Goal: Register for event/course

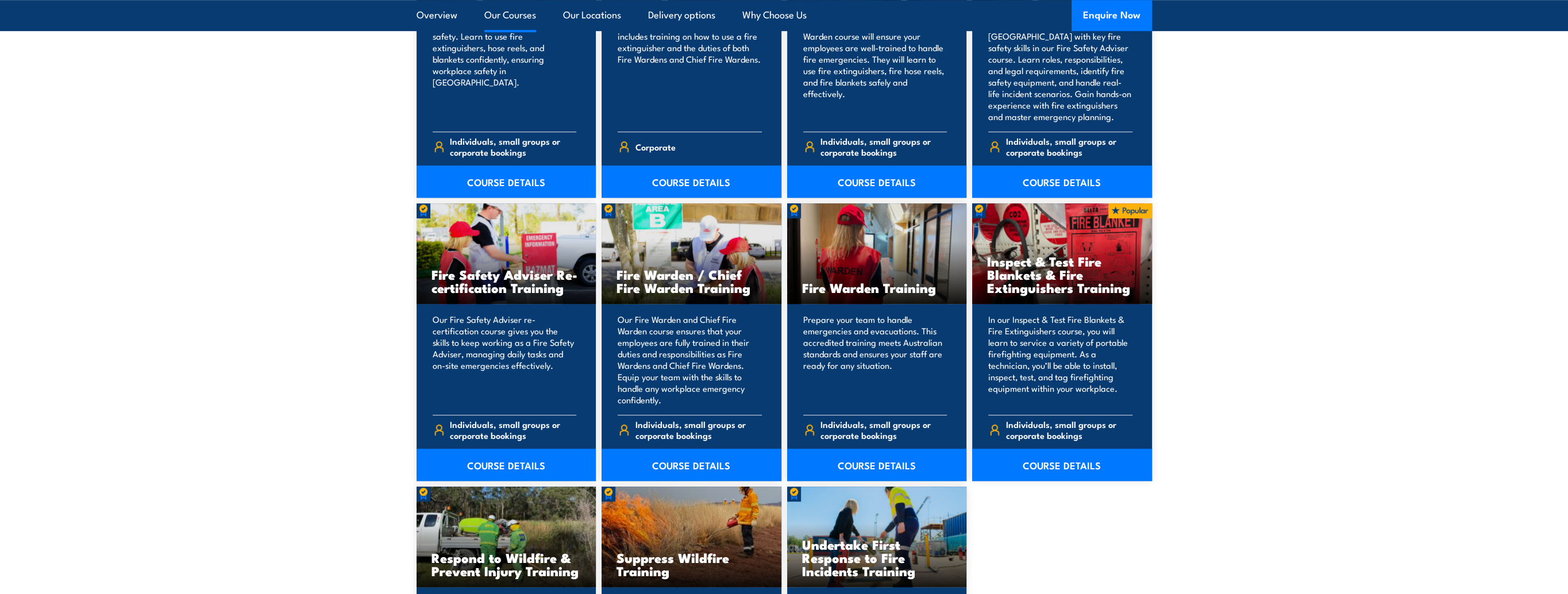
scroll to position [1380, 0]
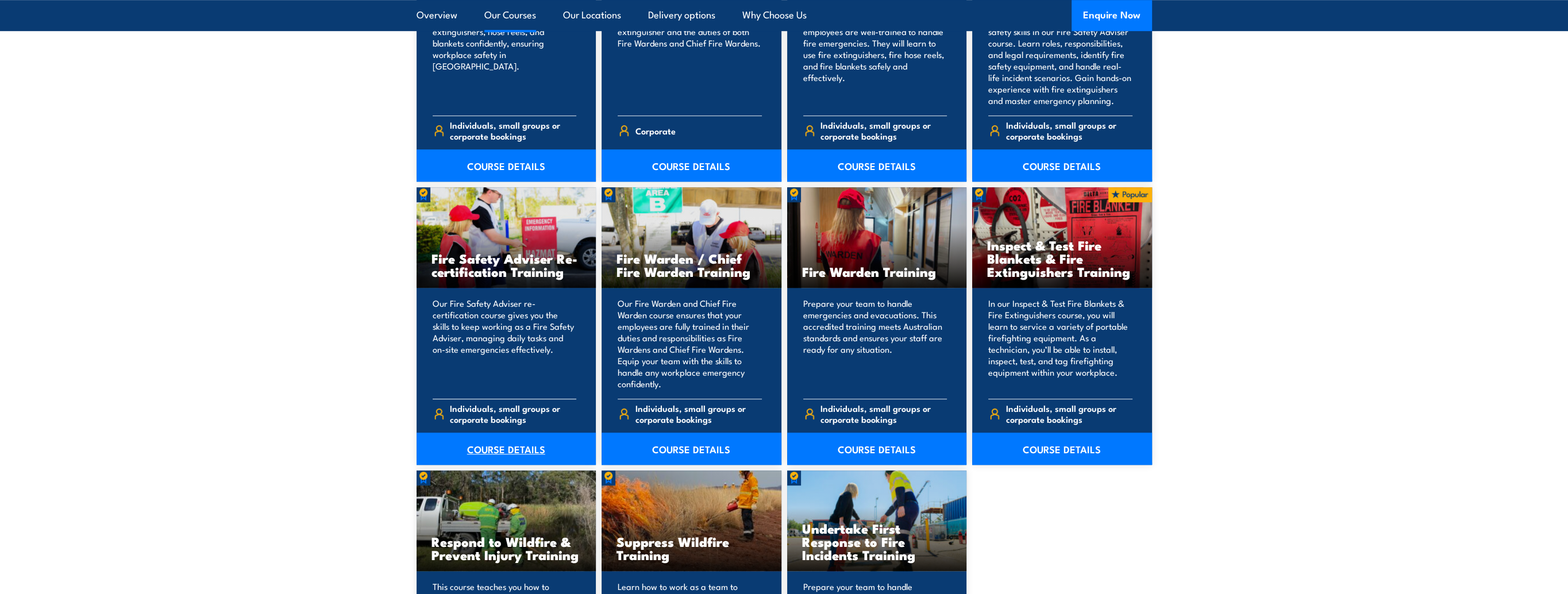
click at [485, 451] on link "COURSE DETAILS" at bounding box center [507, 449] width 180 height 32
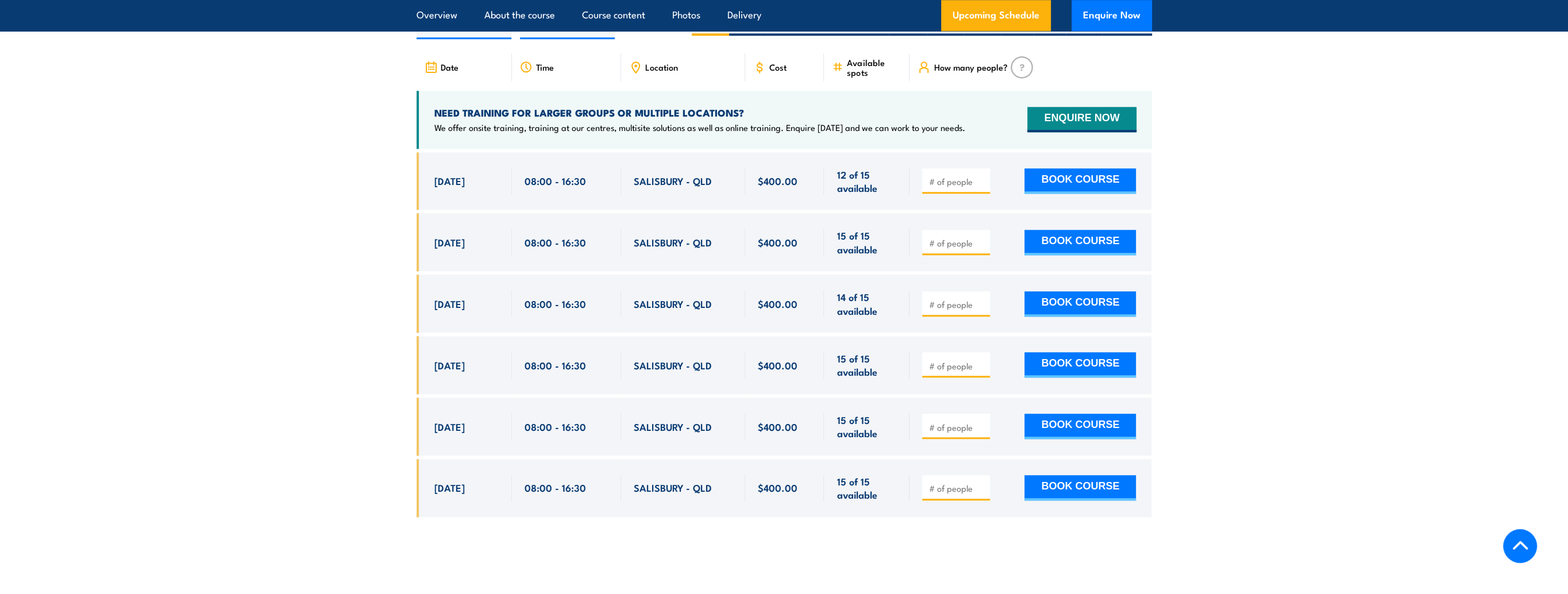
scroll to position [1897, 0]
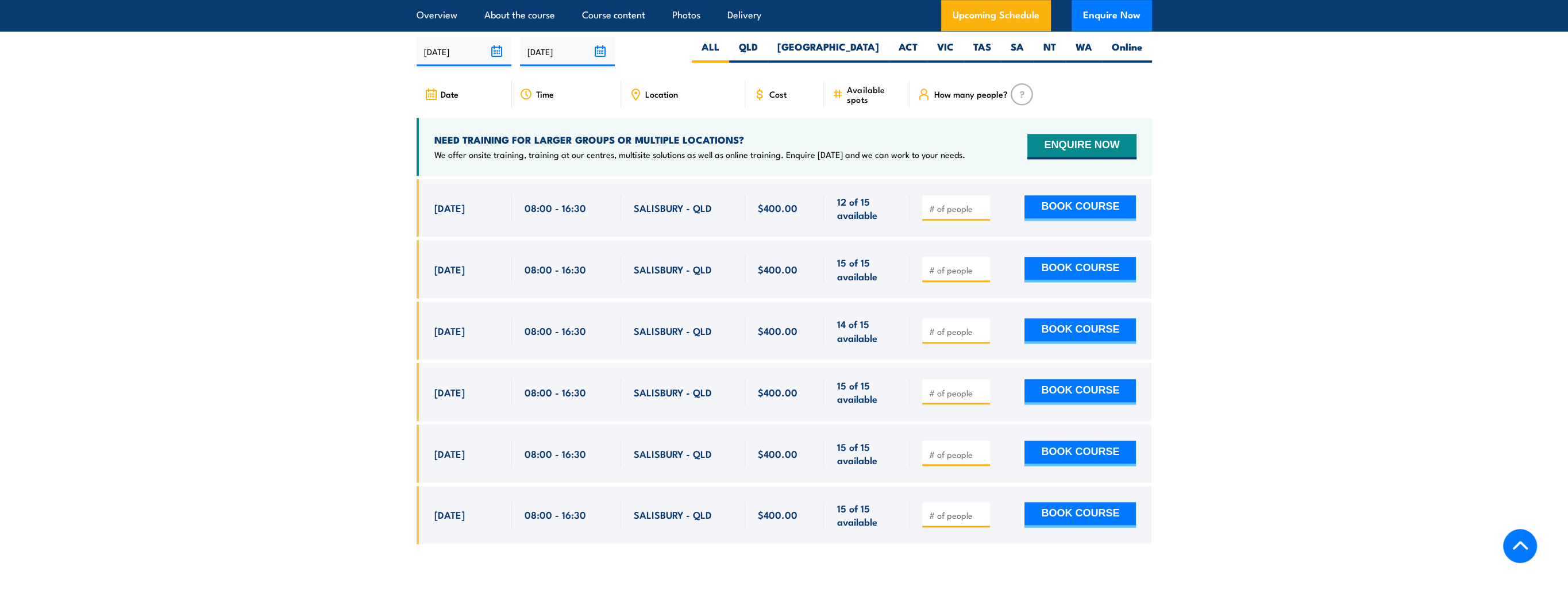
click at [932, 265] on input "number" at bounding box center [957, 270] width 58 height 12
type input "1"
click at [1073, 262] on button "BOOK COURSE" at bounding box center [1080, 269] width 112 height 25
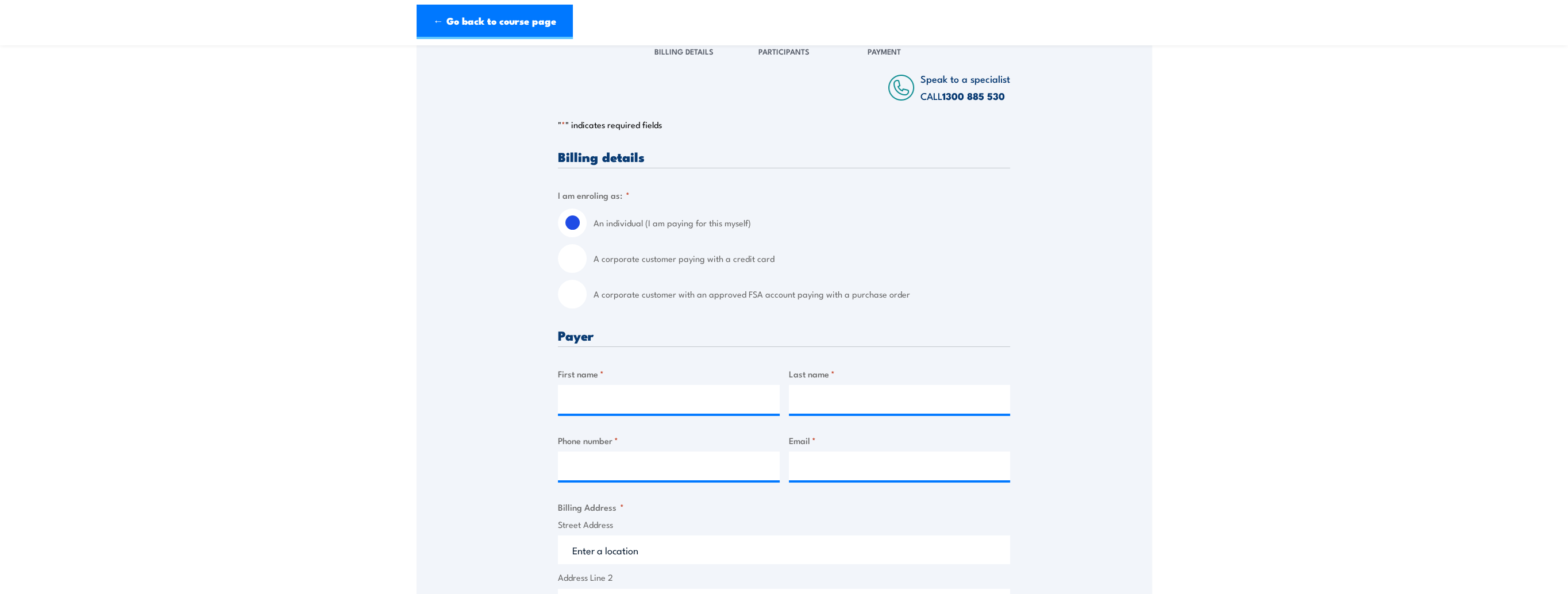
scroll to position [172, 0]
click at [573, 255] on input "A corporate customer paying with a credit card" at bounding box center [572, 255] width 28 height 28
radio input "true"
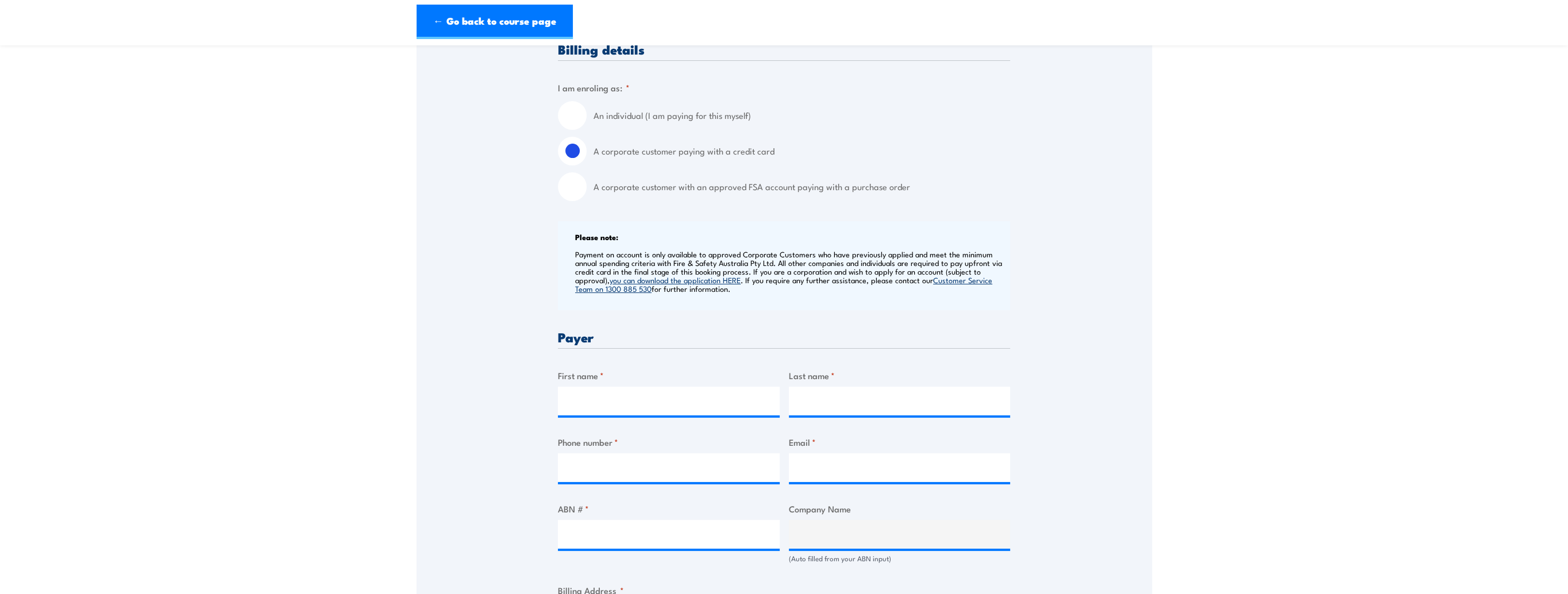
scroll to position [345, 0]
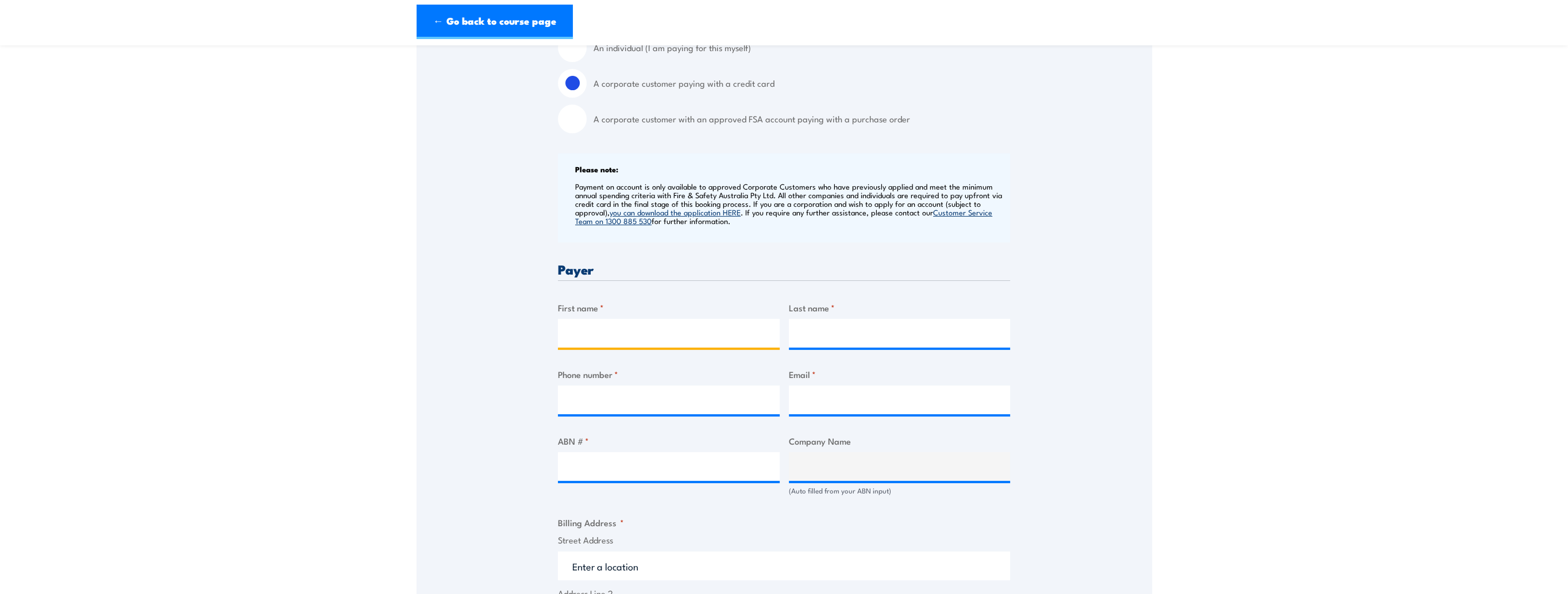
click at [578, 325] on input "First name *" at bounding box center [669, 333] width 222 height 28
click at [462, 320] on div "Speak to a specialist CALL [PHONE_NUMBER] CALL [PHONE_NUMBER] " * " indicates r…" at bounding box center [785, 482] width 736 height 1256
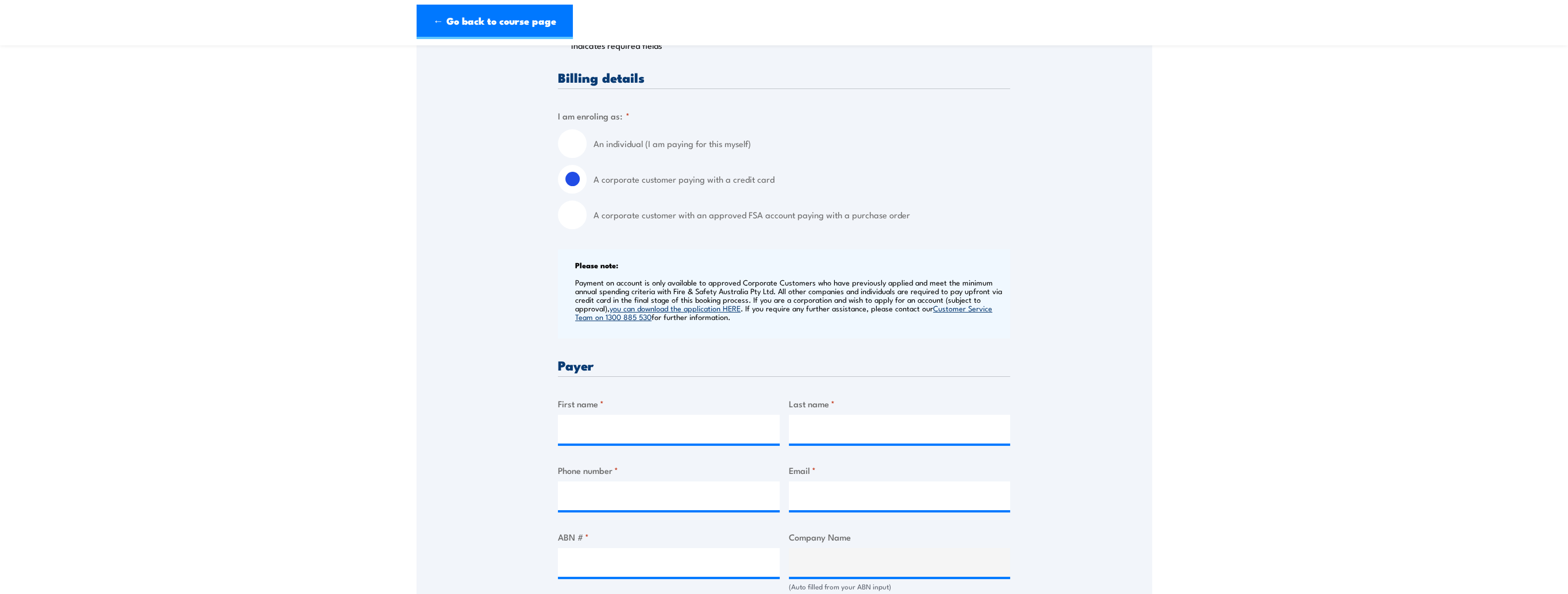
scroll to position [460, 0]
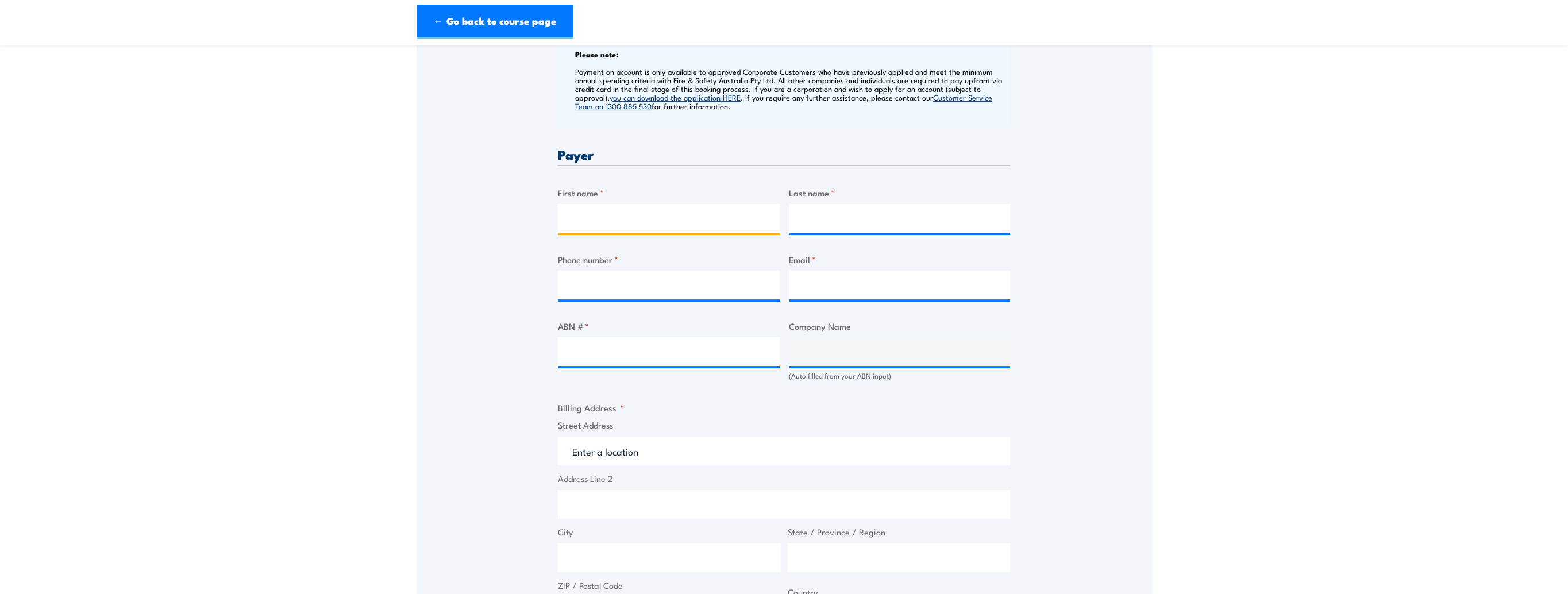
click at [593, 216] on input "First name *" at bounding box center [669, 218] width 222 height 28
type input "[PERSON_NAME]"
type input "Leyland"
click at [582, 285] on input "Phone number *" at bounding box center [669, 285] width 222 height 28
type input "0427048837"
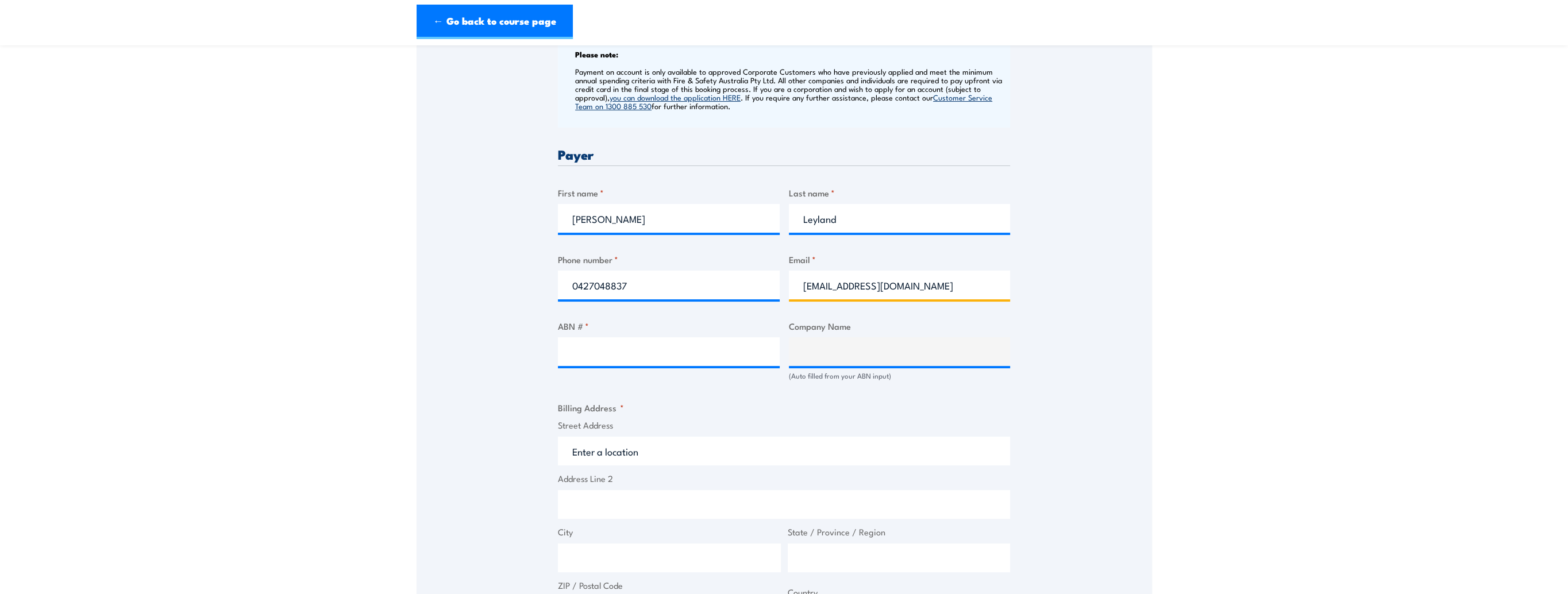
drag, startPoint x: 900, startPoint y: 285, endPoint x: 785, endPoint y: 284, distance: 115.0
click at [785, 284] on div "Billing details I am enroling as: * An individual (I am paying for this myself)…" at bounding box center [784, 425] width 452 height 1132
type input "[PERSON_NAME][EMAIL_ADDRESS][DOMAIN_NAME]"
click at [635, 344] on input "ABN # *" at bounding box center [669, 351] width 222 height 28
click at [568, 351] on input "ABN # *" at bounding box center [669, 351] width 222 height 28
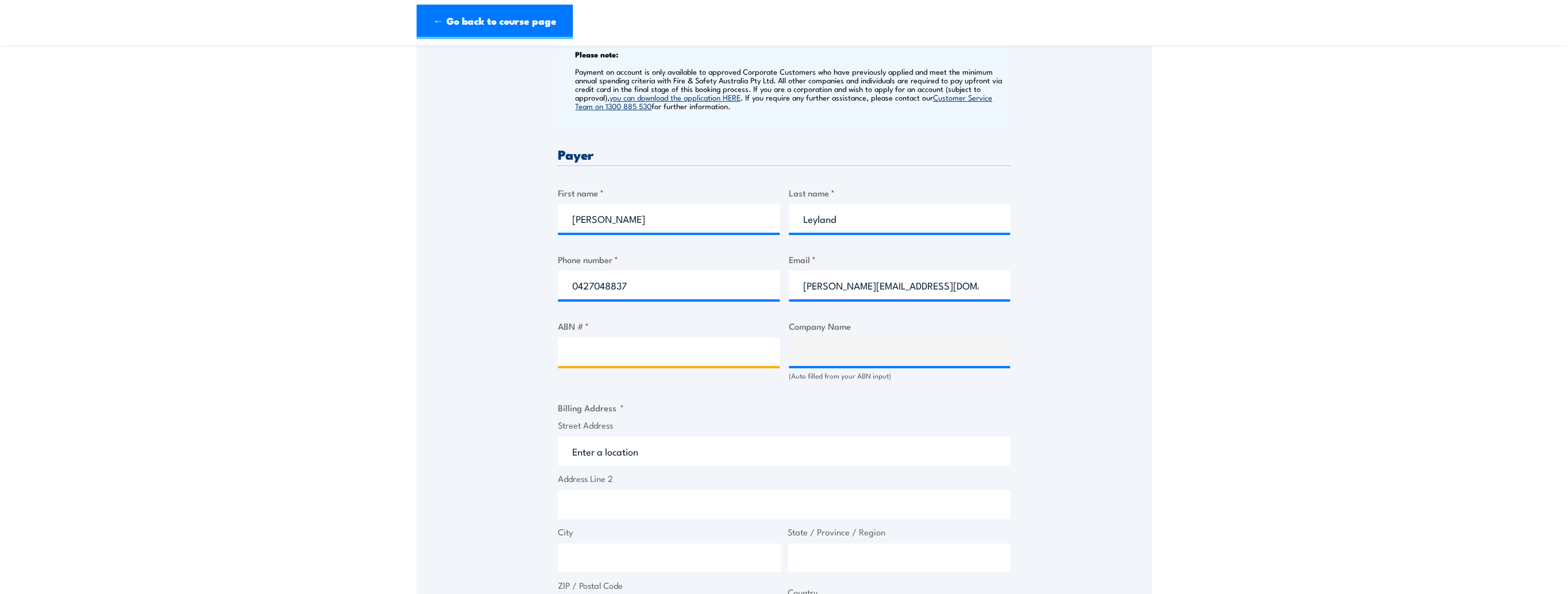
paste input "58 072 422 925"
click at [696, 353] on input "58 072 422 925" at bounding box center [669, 351] width 222 height 28
click at [589, 350] on input "58 072 422 925" at bounding box center [669, 351] width 222 height 28
type input "58072 422 925"
type input "OZCARE"
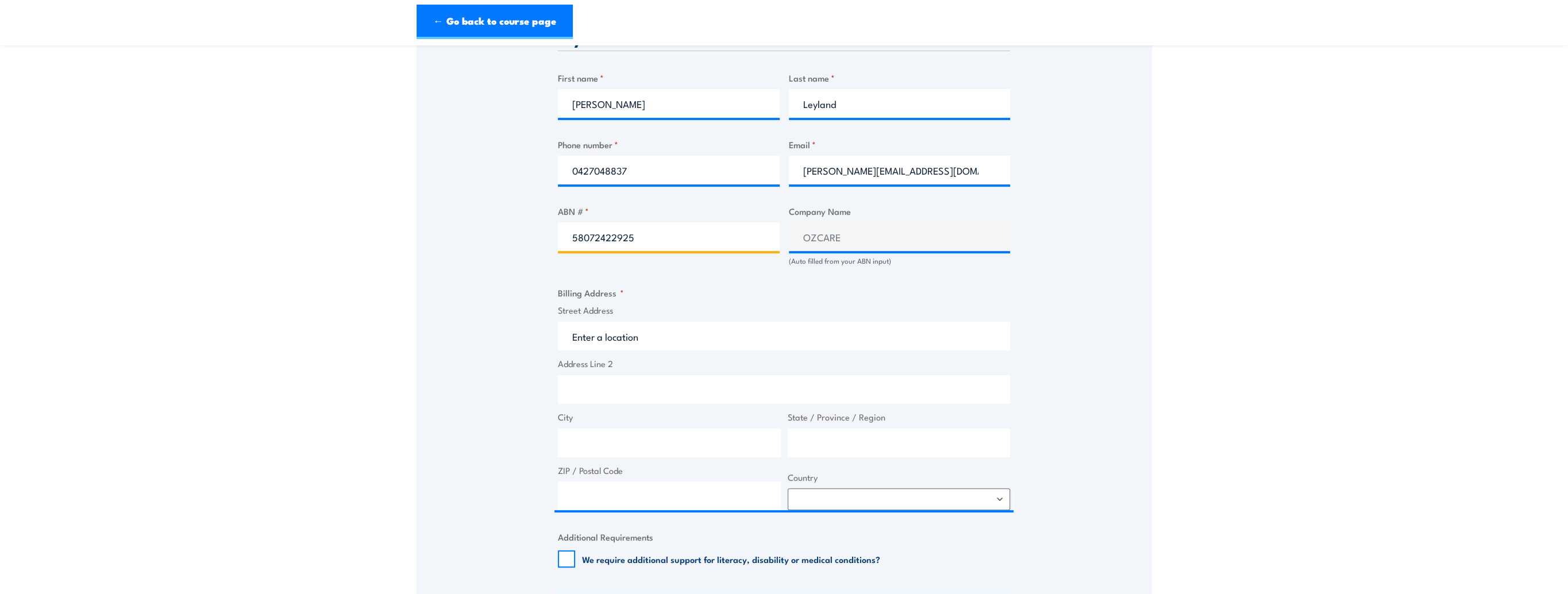
scroll to position [632, 0]
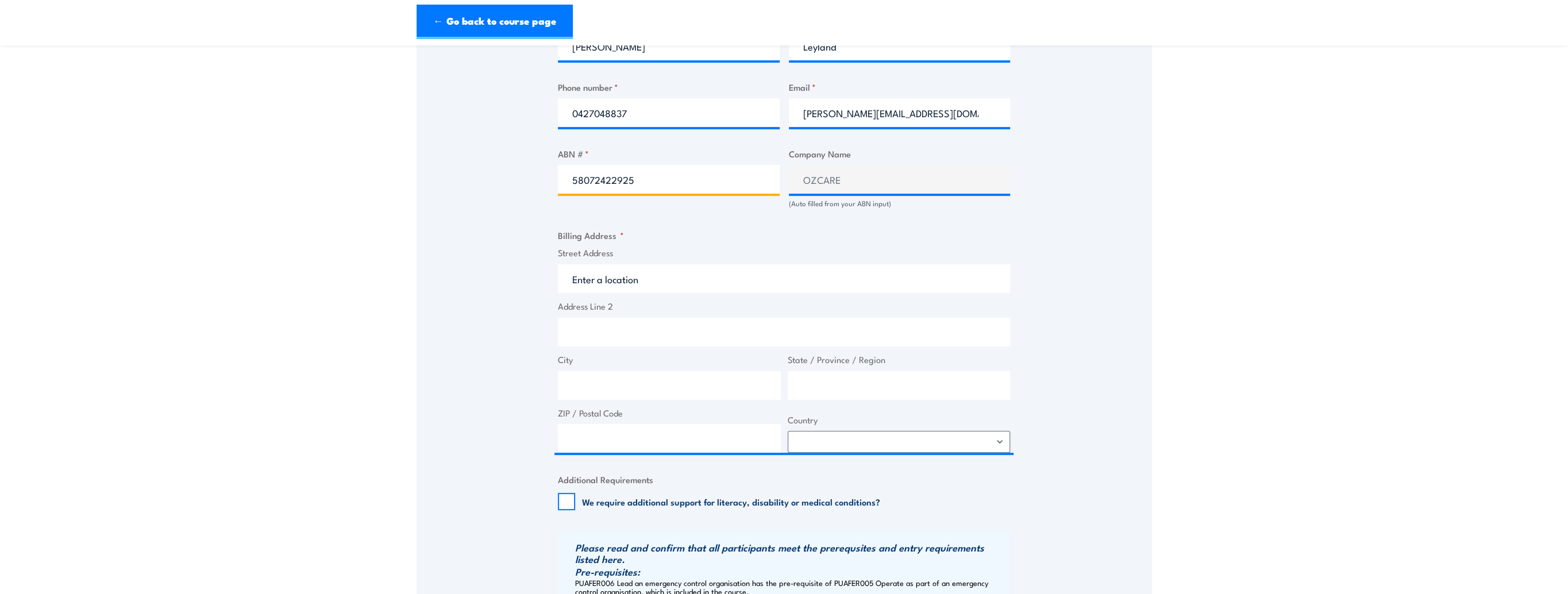
type input "58072422925"
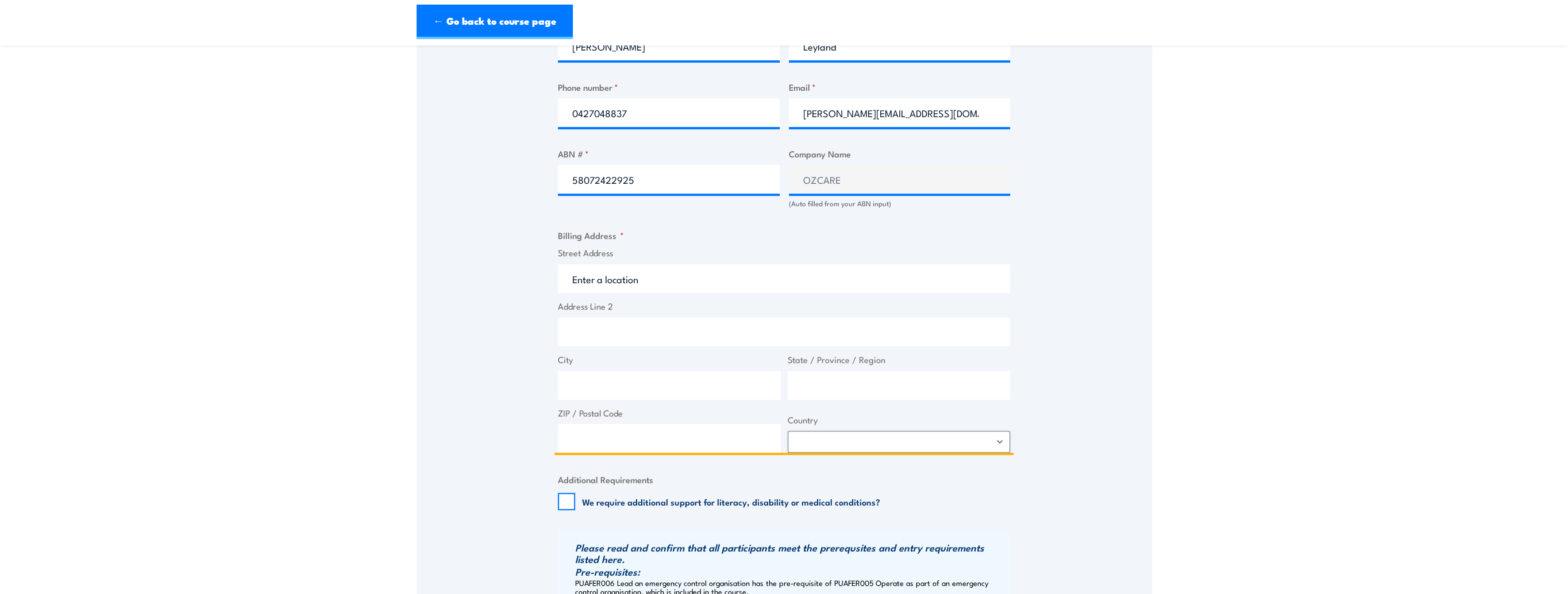
click at [575, 282] on input "Street Address" at bounding box center [784, 279] width 452 height 28
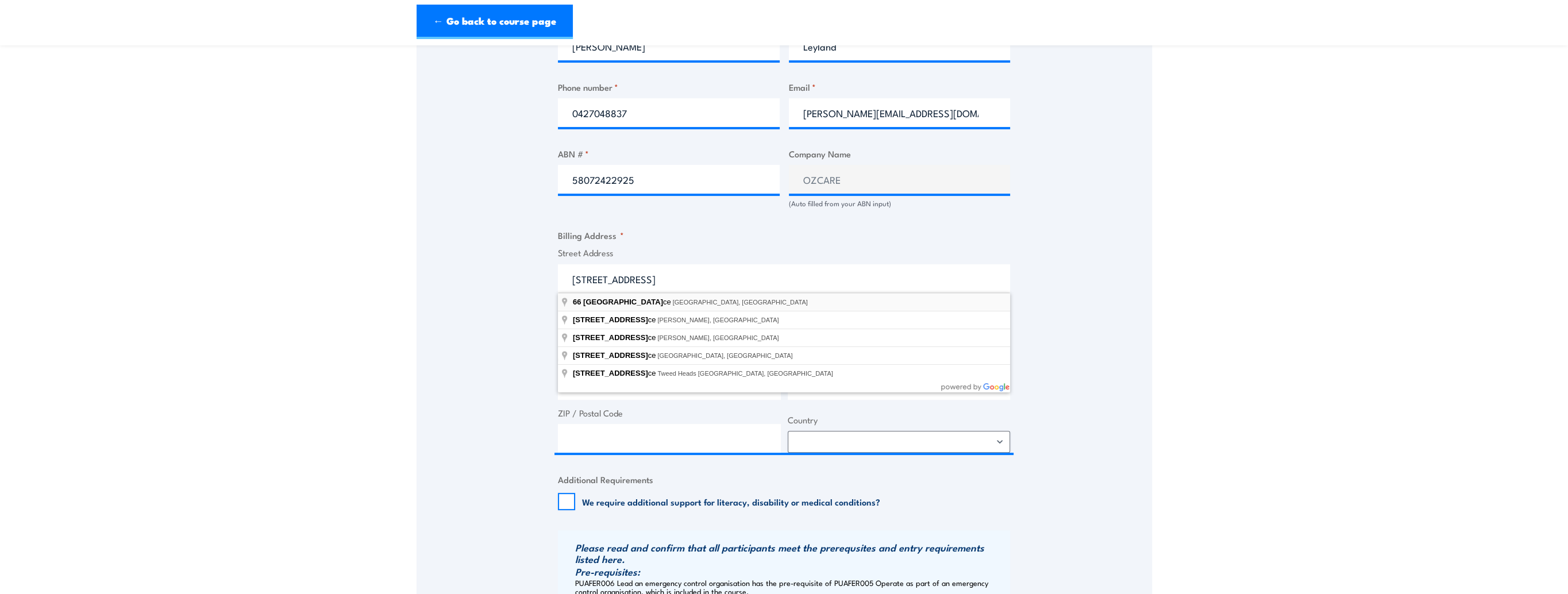
type input "[STREET_ADDRESS]"
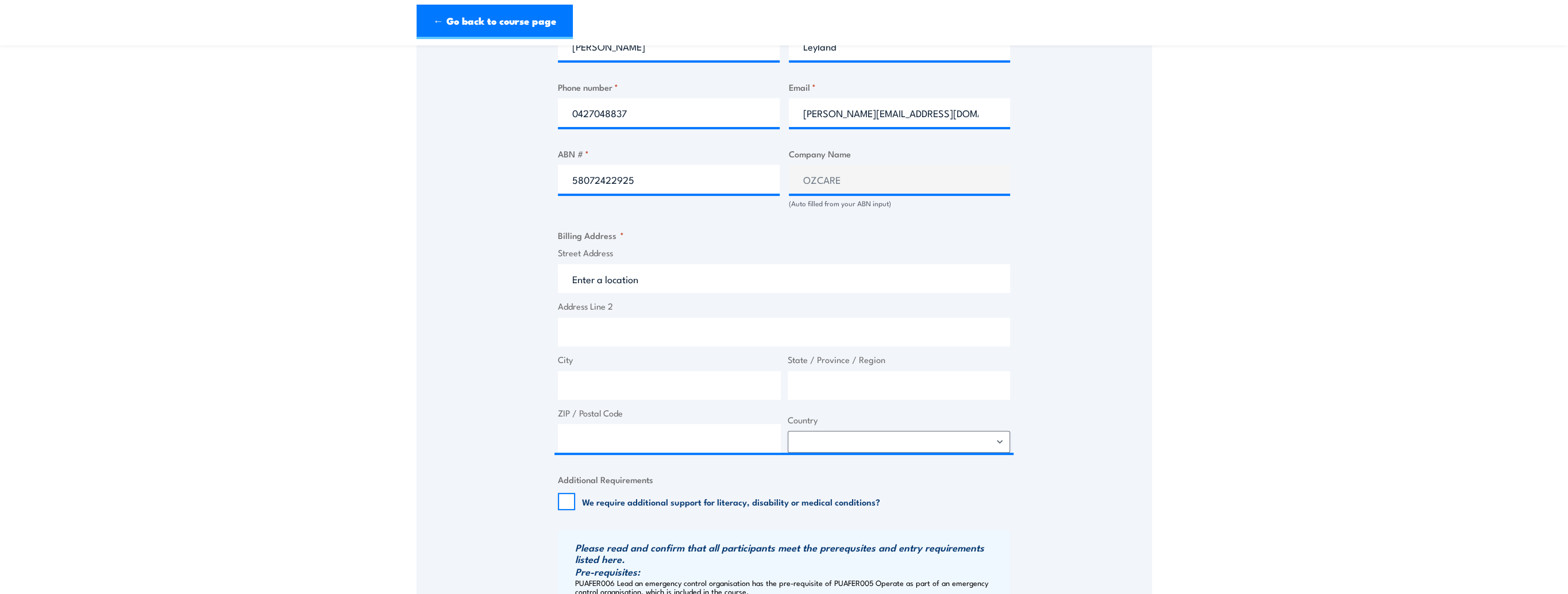
type input "[STREET_ADDRESS]"
type input "Kangaroo Point"
type input "[GEOGRAPHIC_DATA]"
type input "4169"
select select "[GEOGRAPHIC_DATA]"
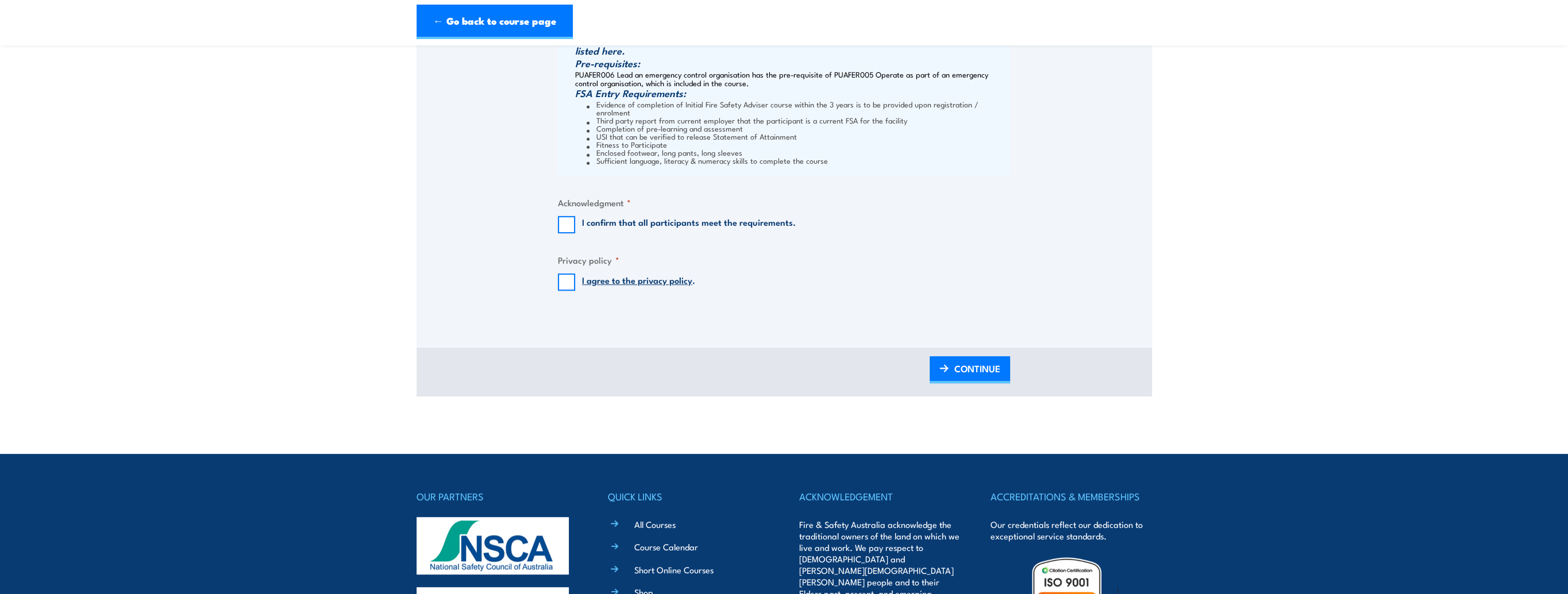
scroll to position [1150, 0]
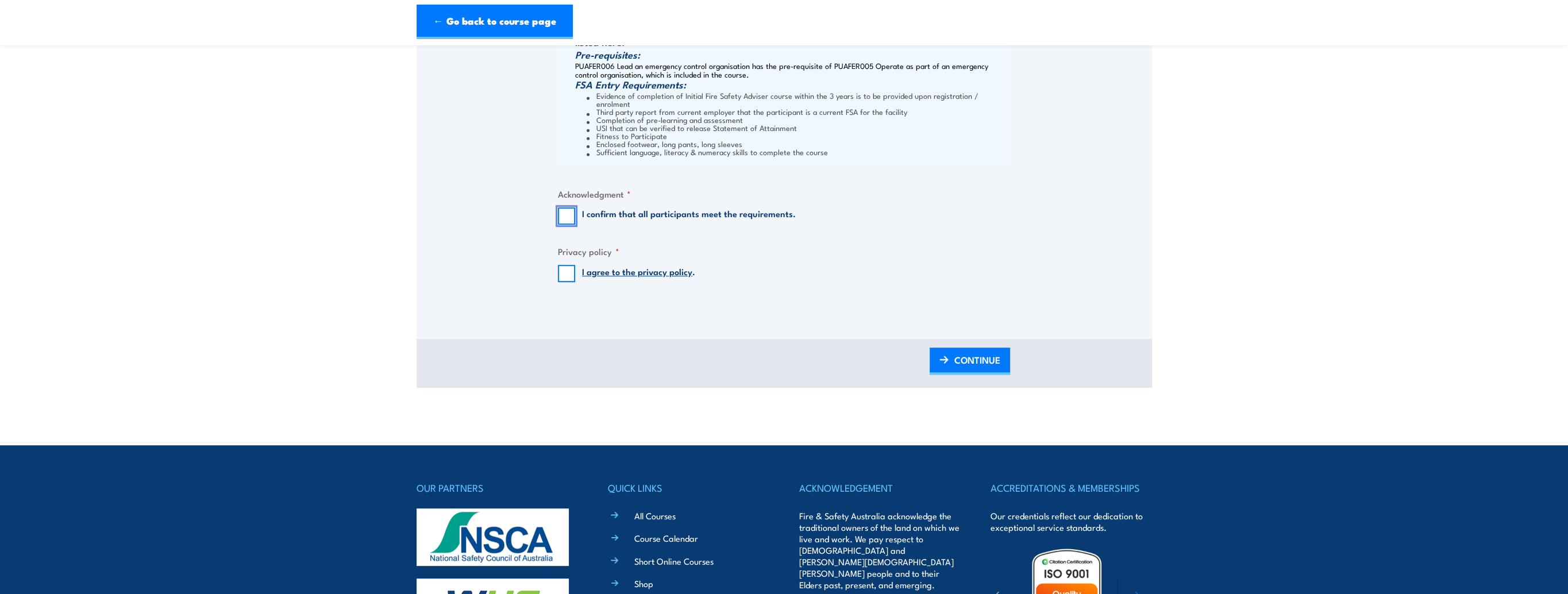
click at [562, 208] on input "I confirm that all participants meet the requirements." at bounding box center [566, 216] width 17 height 17
checkbox input "true"
click at [568, 265] on input "I agree to the privacy policy ." at bounding box center [566, 273] width 17 height 17
checkbox input "true"
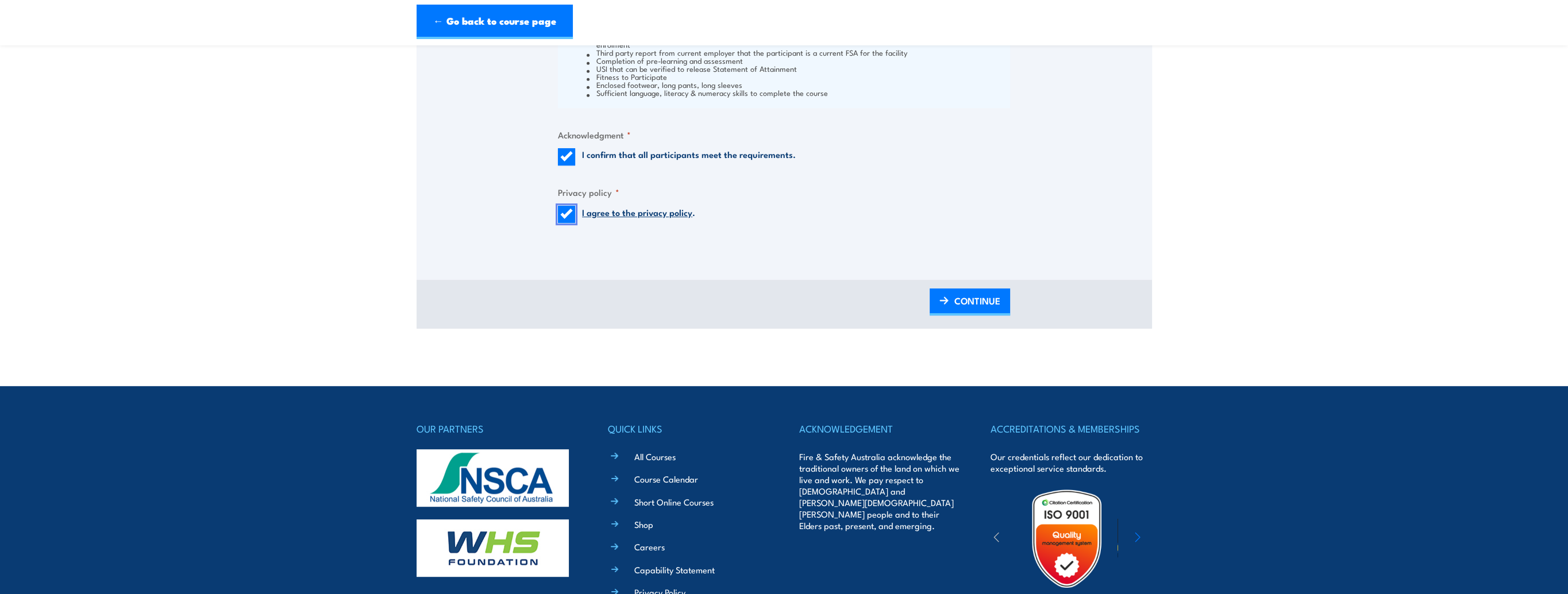
scroll to position [1264, 0]
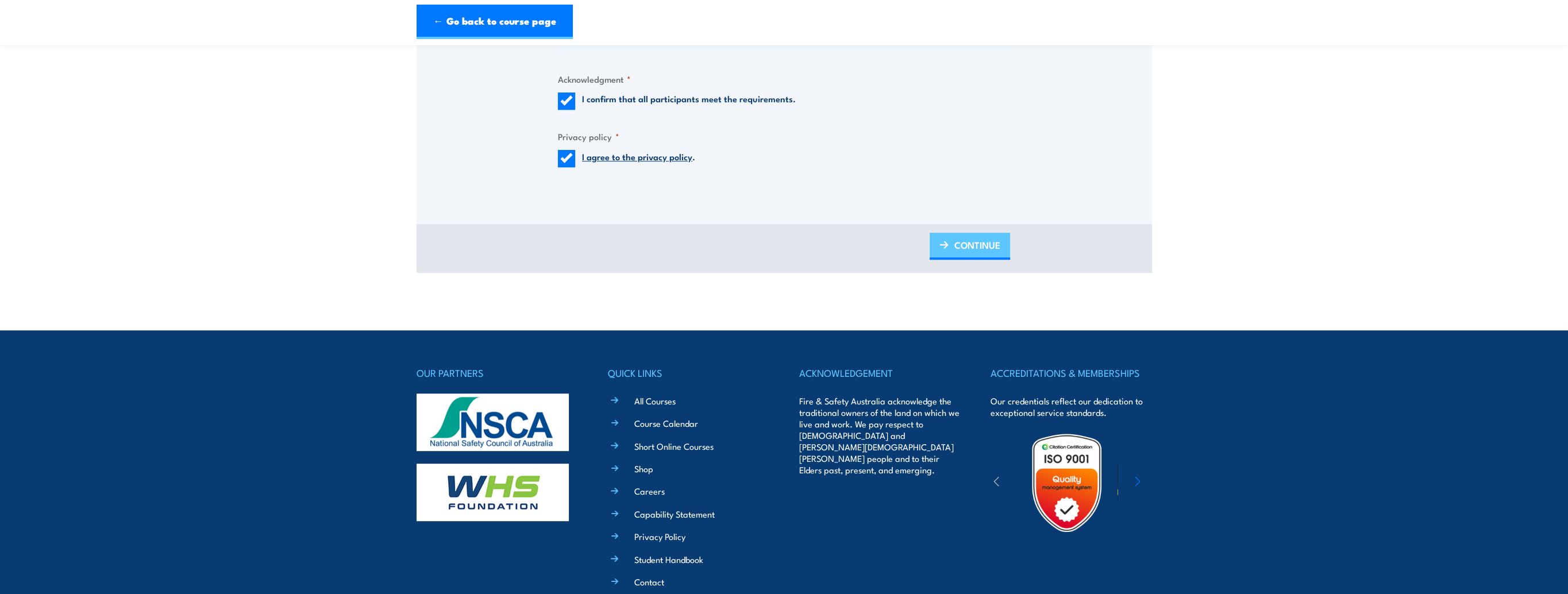
click at [966, 235] on span "CONTINUE" at bounding box center [978, 245] width 46 height 31
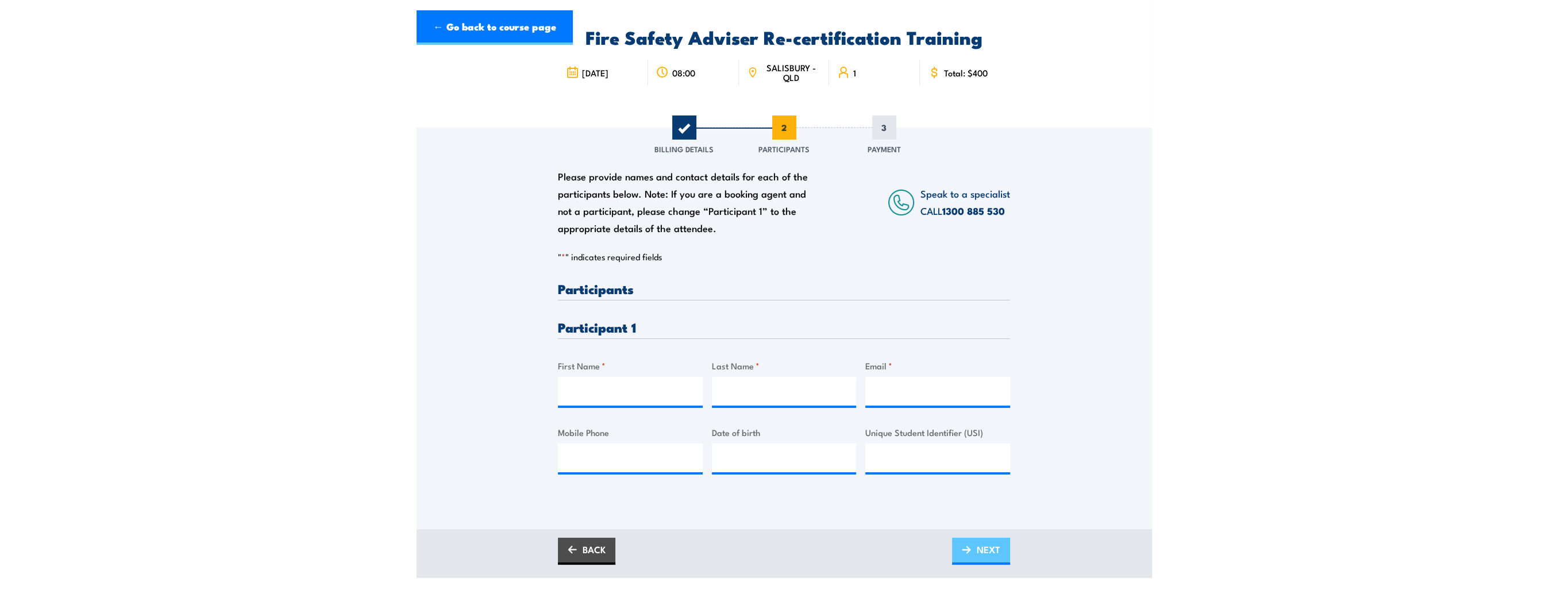
scroll to position [0, 0]
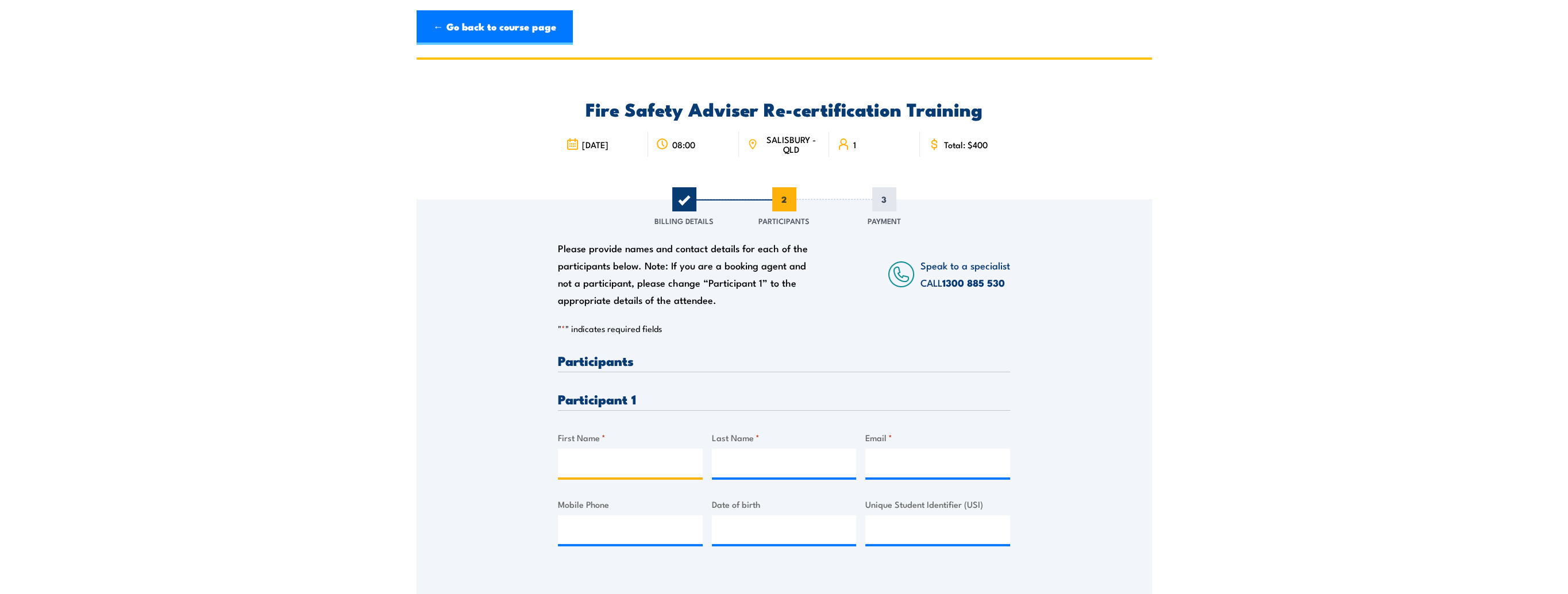
click at [582, 462] on input "First Name *" at bounding box center [630, 462] width 145 height 28
type input "[PERSON_NAME]"
type input "Leyland"
type input "[PERSON_NAME][EMAIL_ADDRESS][DOMAIN_NAME]"
type input "0427048837"
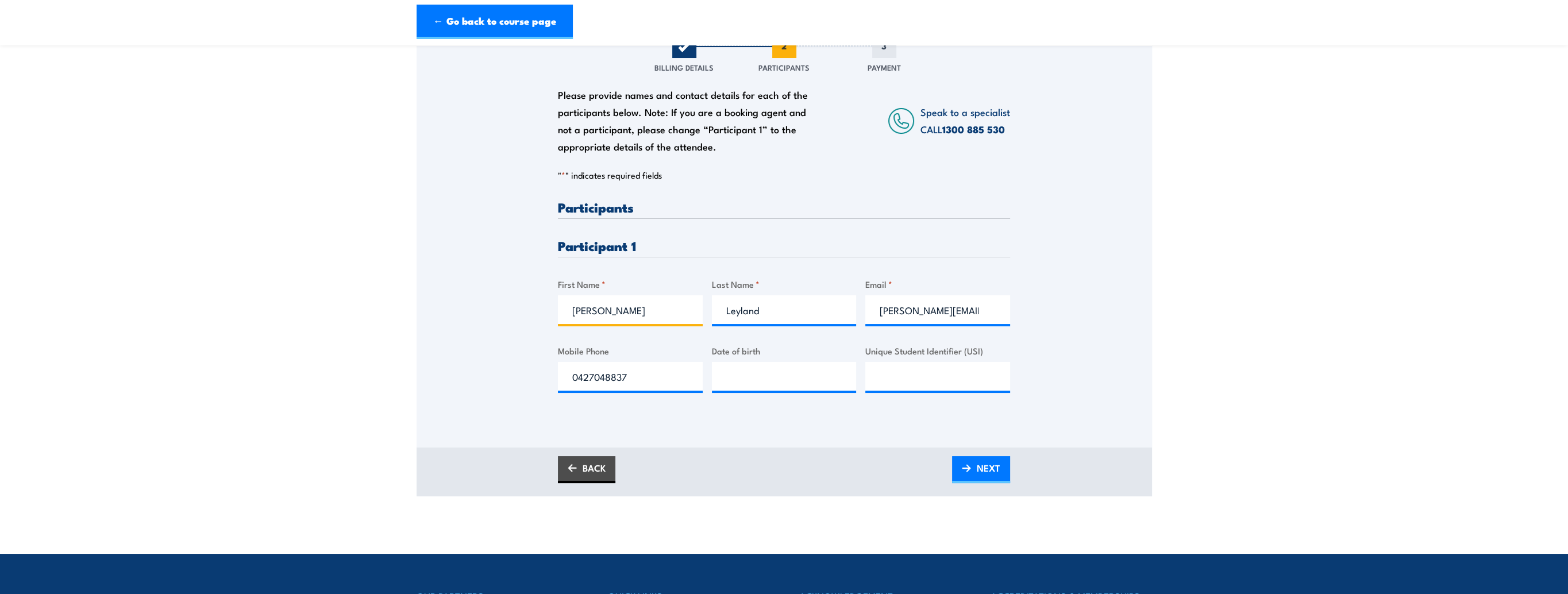
scroll to position [230, 0]
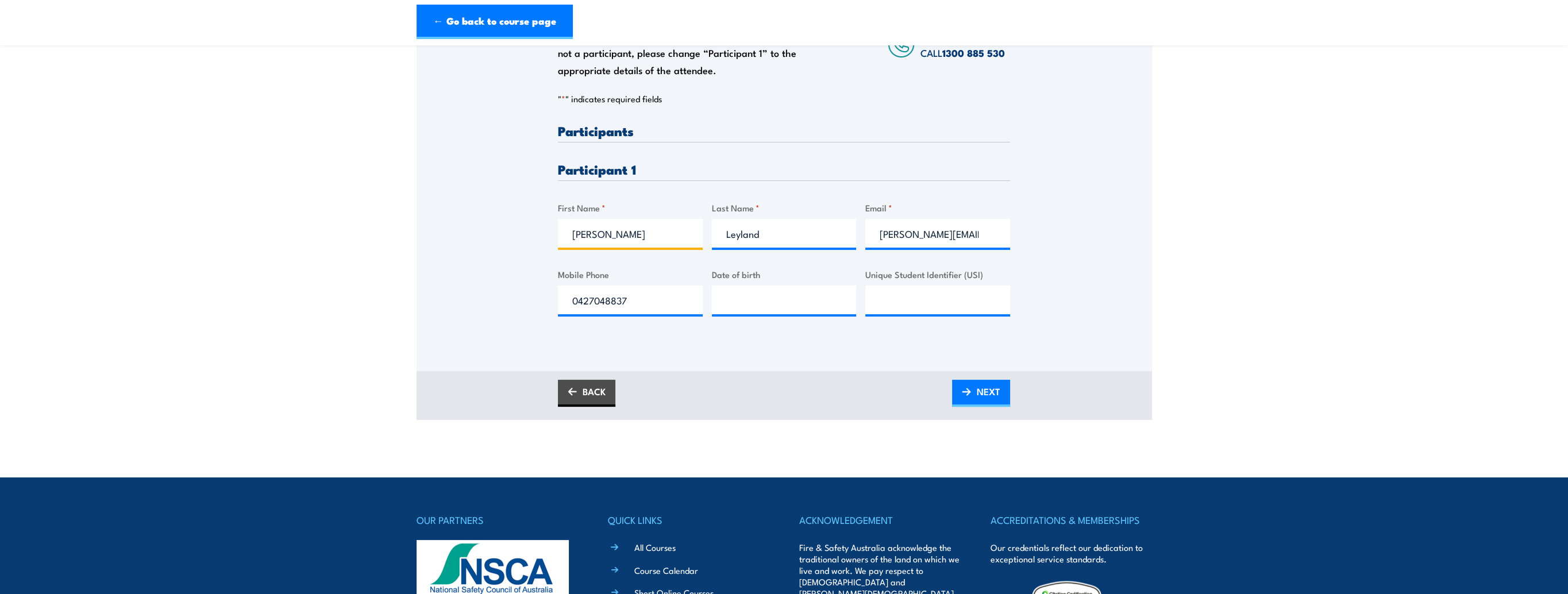
type input "[PERSON_NAME]"
click at [740, 294] on input "__/__/____" at bounding box center [784, 299] width 145 height 28
type input "[DATE]"
click at [910, 306] on input "Unique Student Identifier (USI)" at bounding box center [938, 299] width 145 height 28
type input "XV9J8ADGGS"
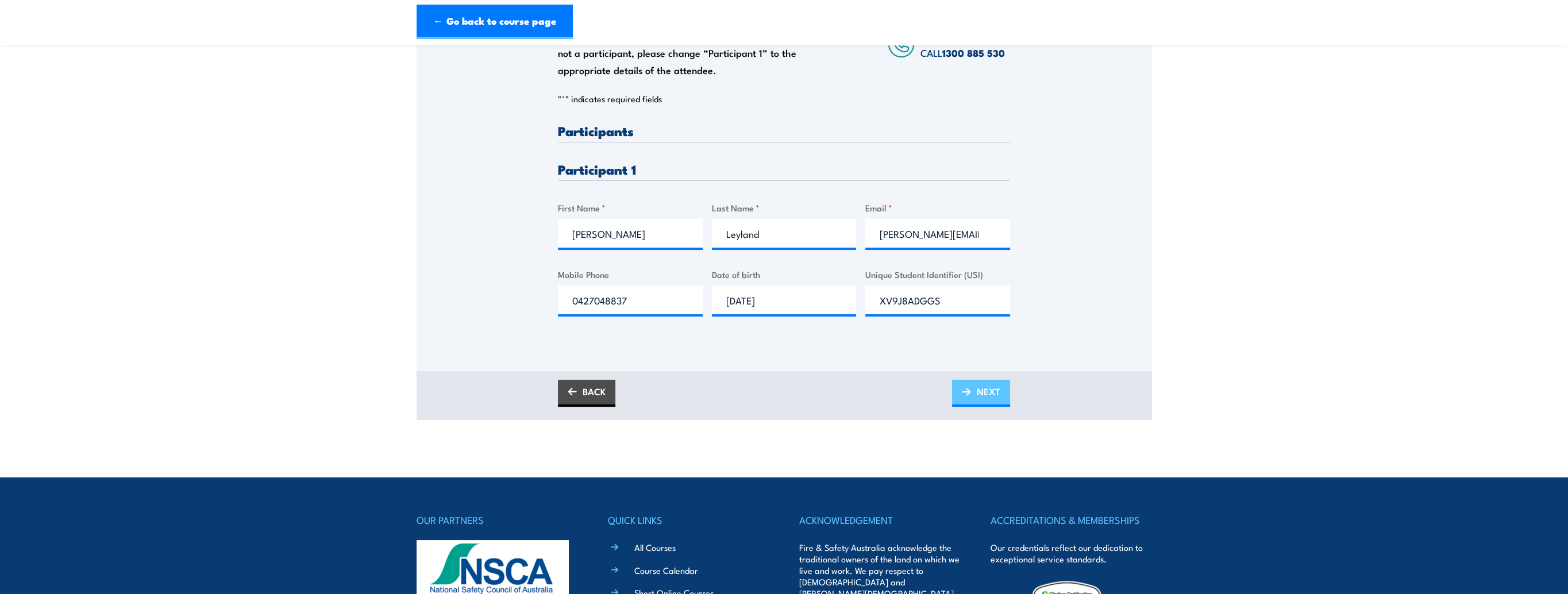
click at [979, 392] on span "NEXT" at bounding box center [989, 392] width 24 height 31
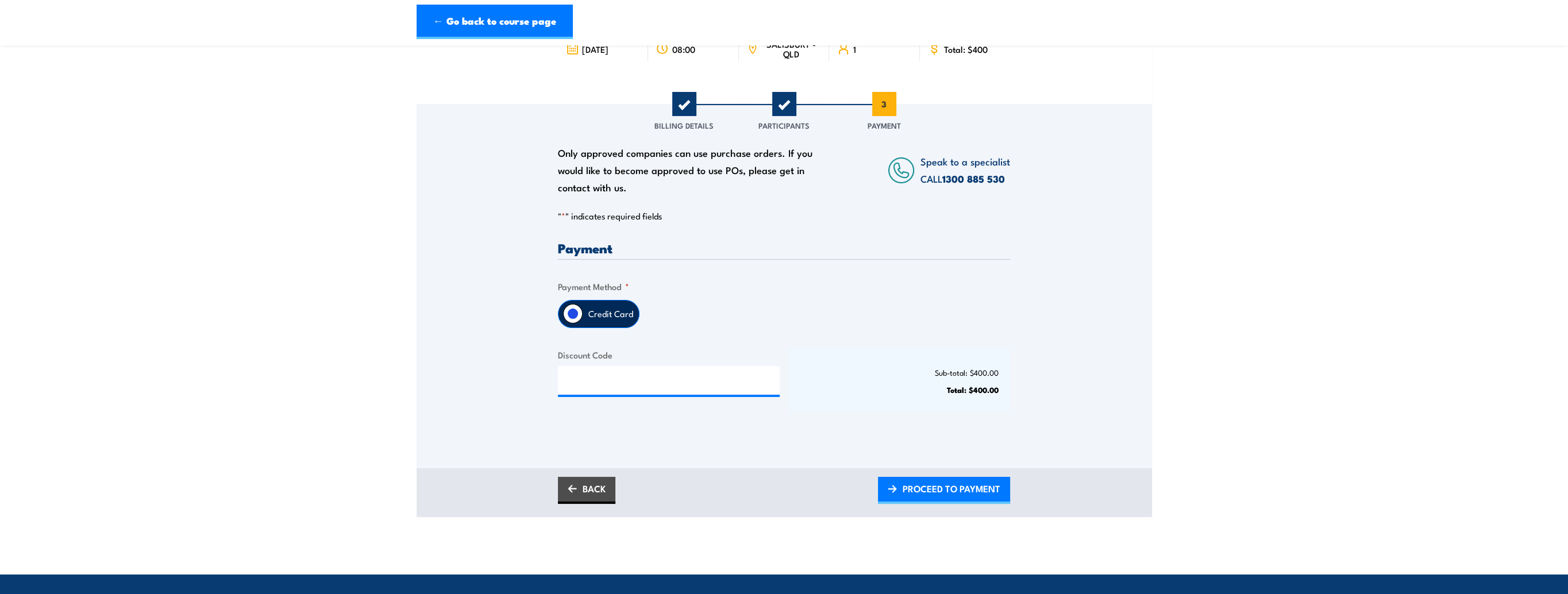
scroll to position [115, 0]
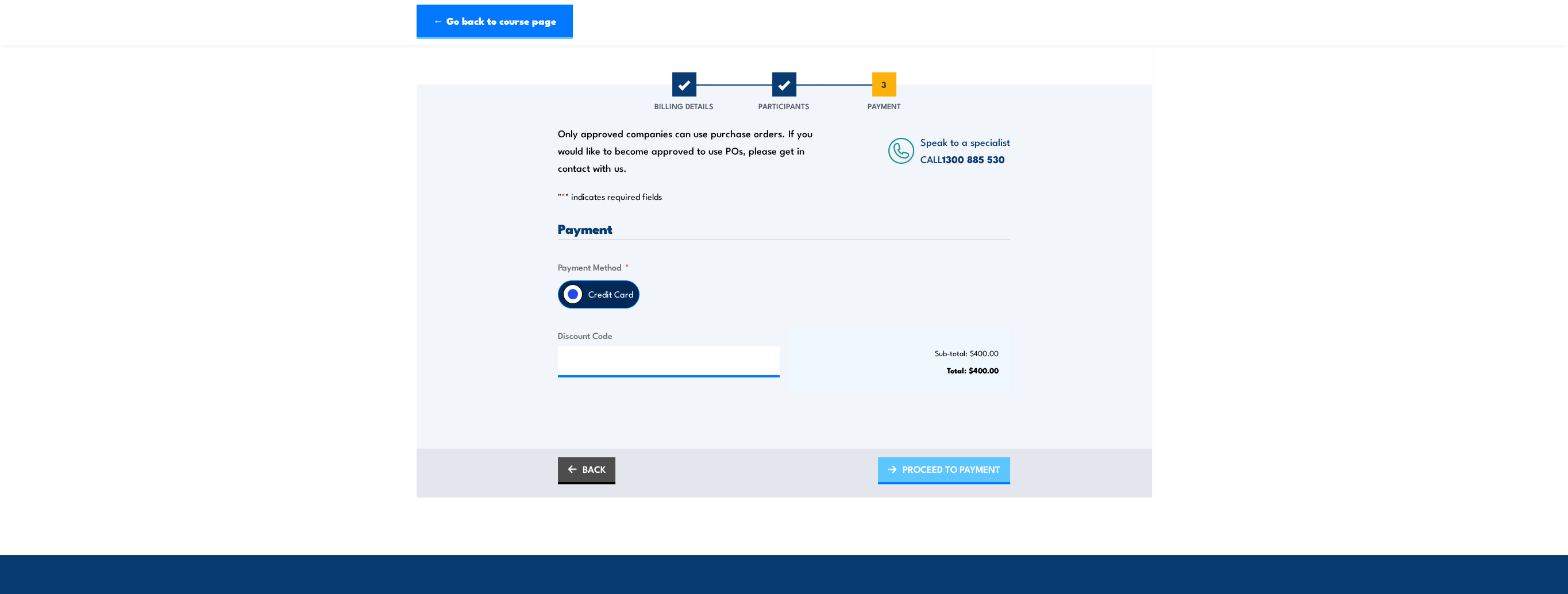
click at [919, 469] on span "PROCEED TO PAYMENT" at bounding box center [951, 469] width 98 height 31
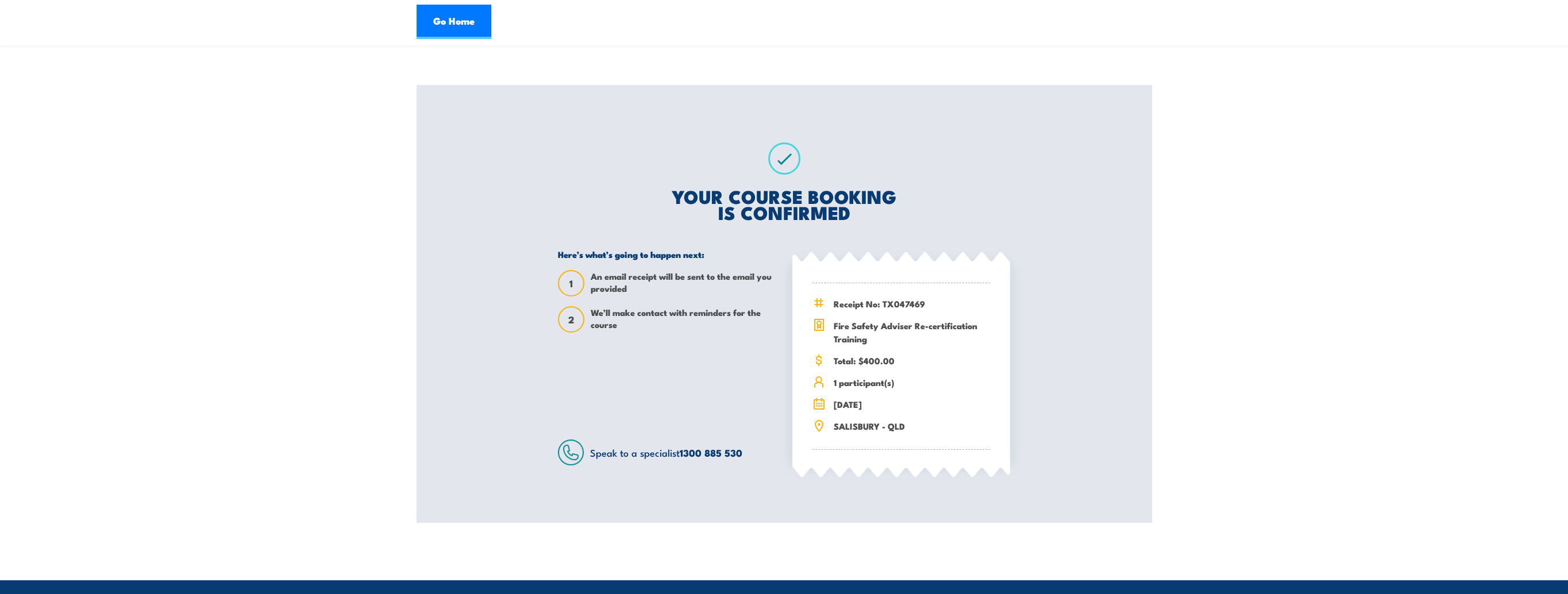
scroll to position [115, 0]
